Goal: Find specific page/section: Find specific page/section

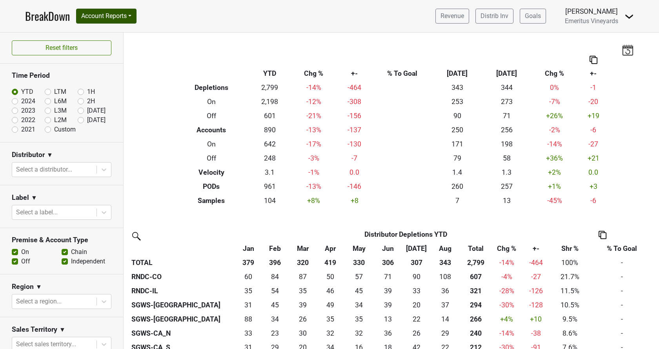
click at [122, 9] on nav "BreakDown Account Reports SuperRanker Map Award Progress Chain Compliance CRM N…" at bounding box center [329, 16] width 621 height 32
click at [115, 19] on button "Account Reports" at bounding box center [106, 16] width 60 height 15
click at [123, 25] on div "SuperRanker Map Award Progress Chain Compliance CRM Notes" at bounding box center [111, 59] width 70 height 70
click at [121, 24] on div "BreakDown Account Reports SuperRanker Map Award Progress Chain Compliance CRM N…" at bounding box center [80, 16] width 111 height 16
click at [120, 19] on button "Account Reports" at bounding box center [106, 16] width 60 height 15
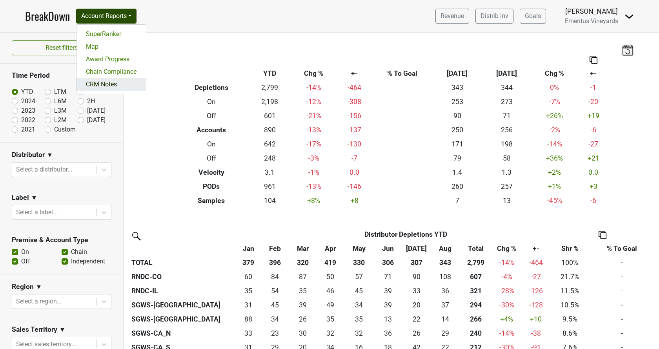
click at [104, 84] on link "CRM Notes" at bounding box center [110, 84] width 69 height 13
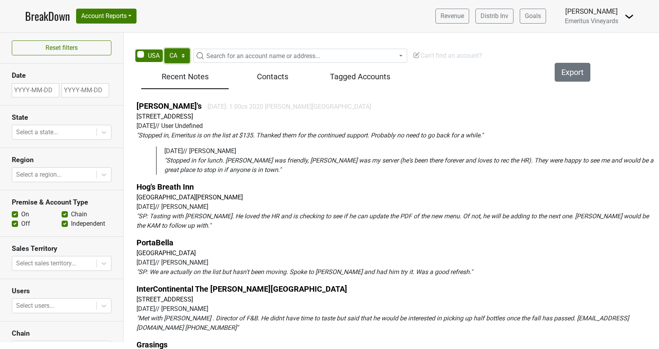
click at [164, 48] on select "AK AL AR AZ CA CO CT DC DE FL [GEOGRAPHIC_DATA] HI IA ID IL IN KS [GEOGRAPHIC_D…" at bounding box center [176, 55] width 25 height 15
select select "FL"
click option "FL" at bounding box center [0, 0] width 0 height 0
click at [236, 56] on span "Search for an account name or address..." at bounding box center [263, 55] width 114 height 7
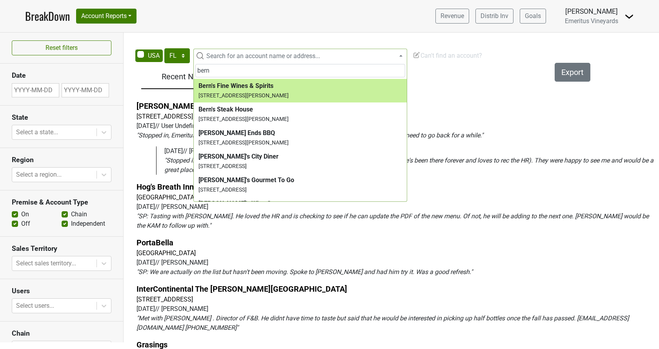
type input "bern"
select select "223660"
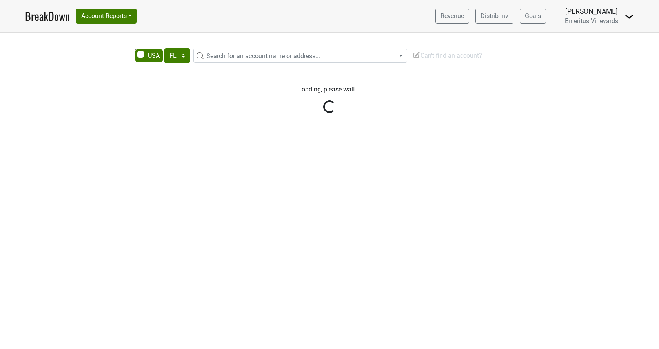
select select "FL"
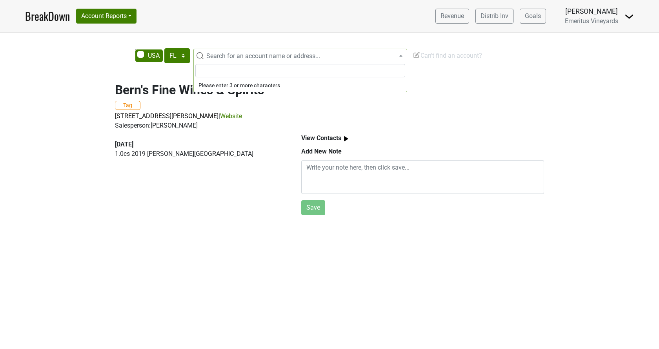
click at [248, 57] on span "Search for an account name or address..." at bounding box center [263, 55] width 114 height 7
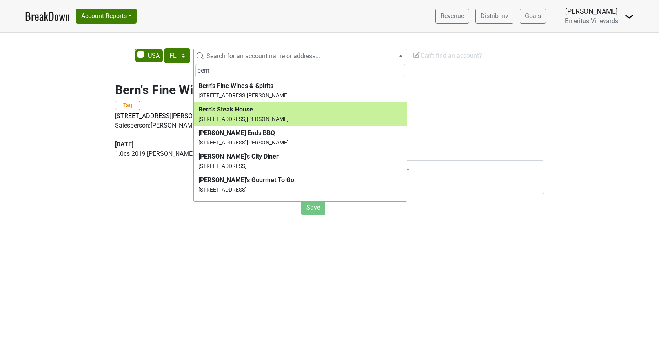
type input "bern"
select select "115181"
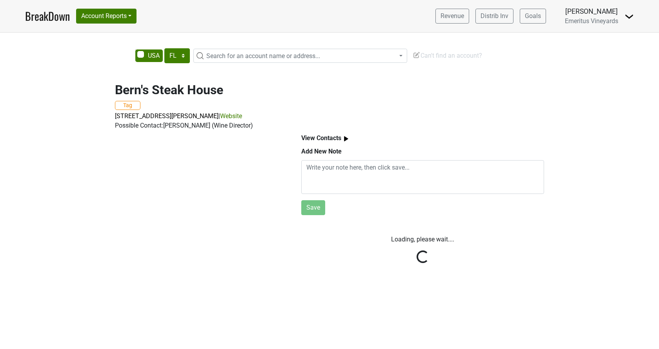
select select "FL"
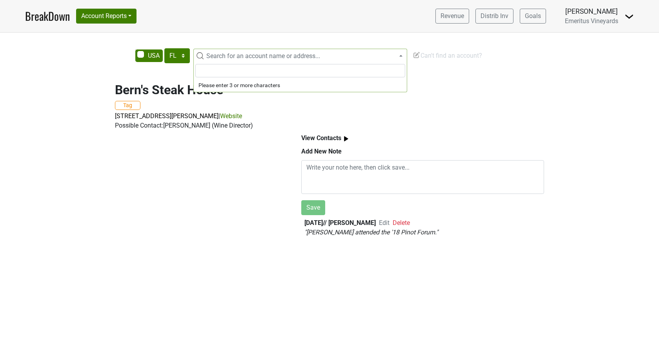
click at [247, 54] on span "Search for an account name or address..." at bounding box center [263, 55] width 114 height 7
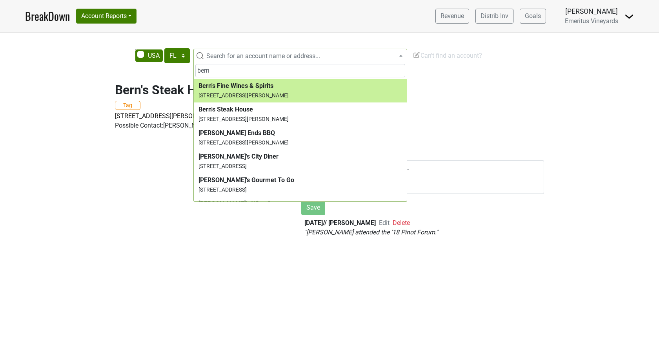
type input "bern"
select select "223660"
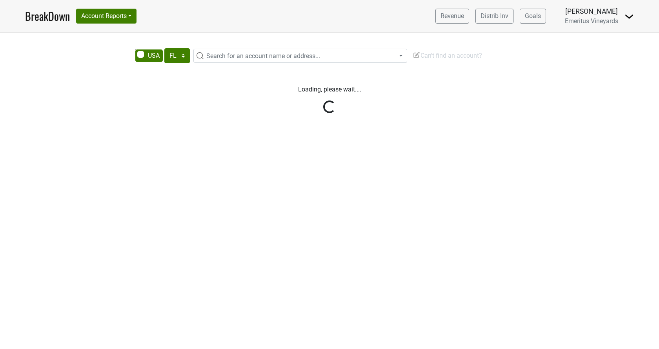
select select "FL"
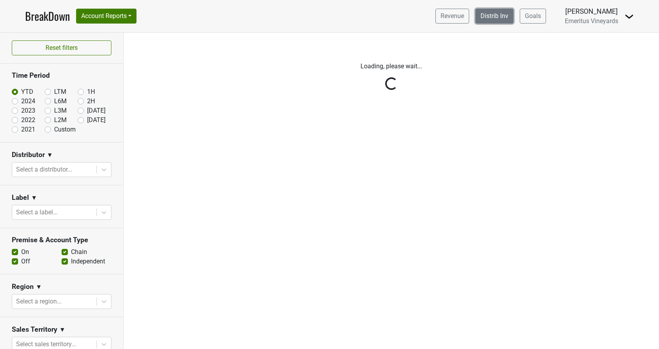
click at [485, 18] on link "Distrib Inv" at bounding box center [494, 16] width 38 height 15
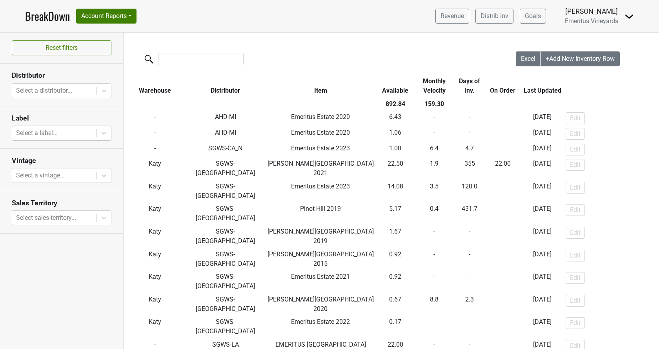
click at [58, 133] on div at bounding box center [54, 132] width 76 height 11
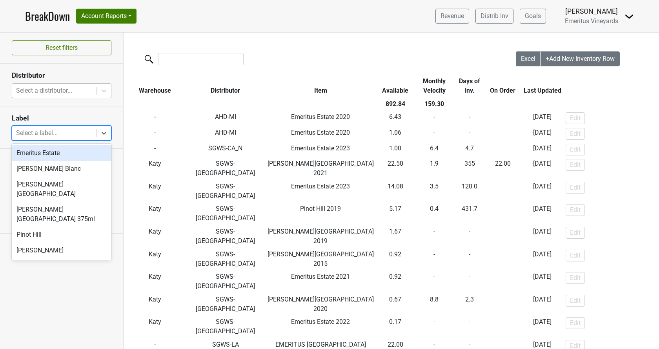
click at [61, 95] on div at bounding box center [54, 90] width 76 height 11
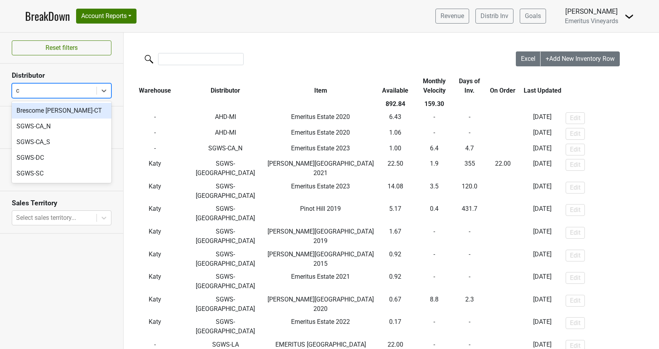
type input "ca"
click at [64, 109] on div "SGWS-CA_N" at bounding box center [62, 111] width 100 height 16
